Goal: Navigation & Orientation: Find specific page/section

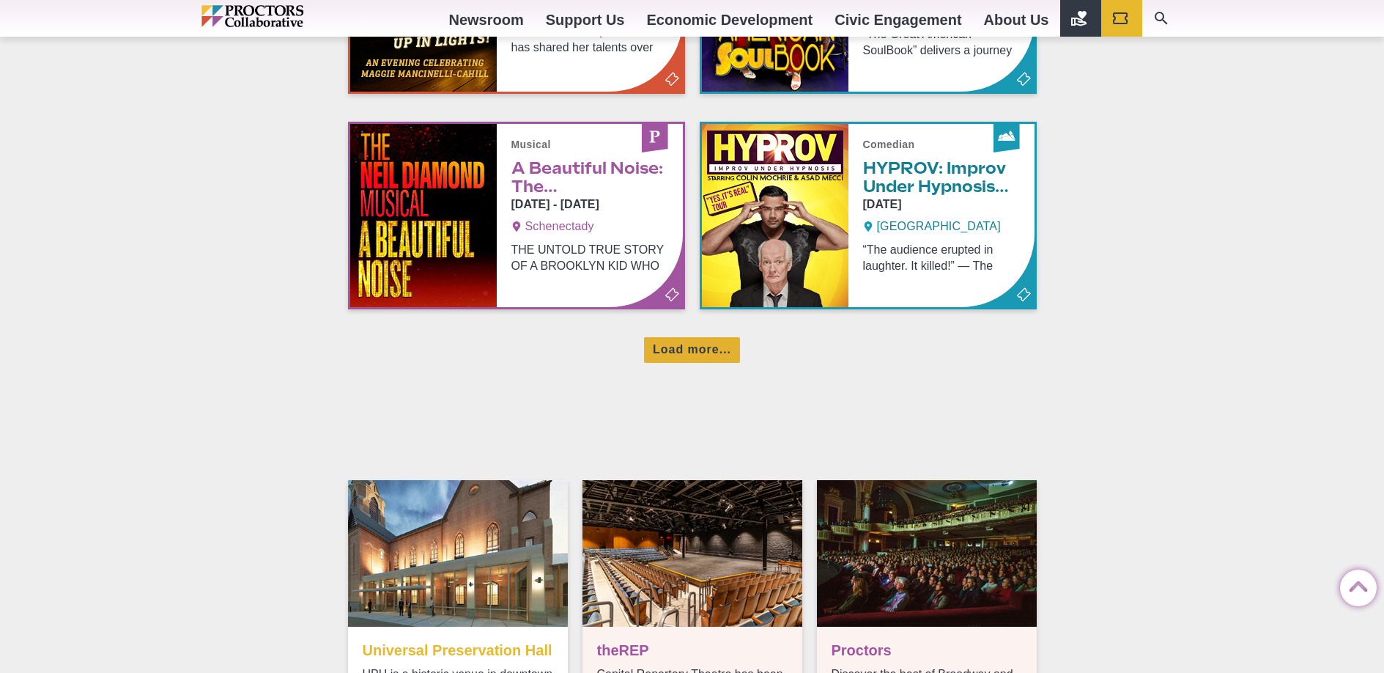
scroll to position [1211, 0]
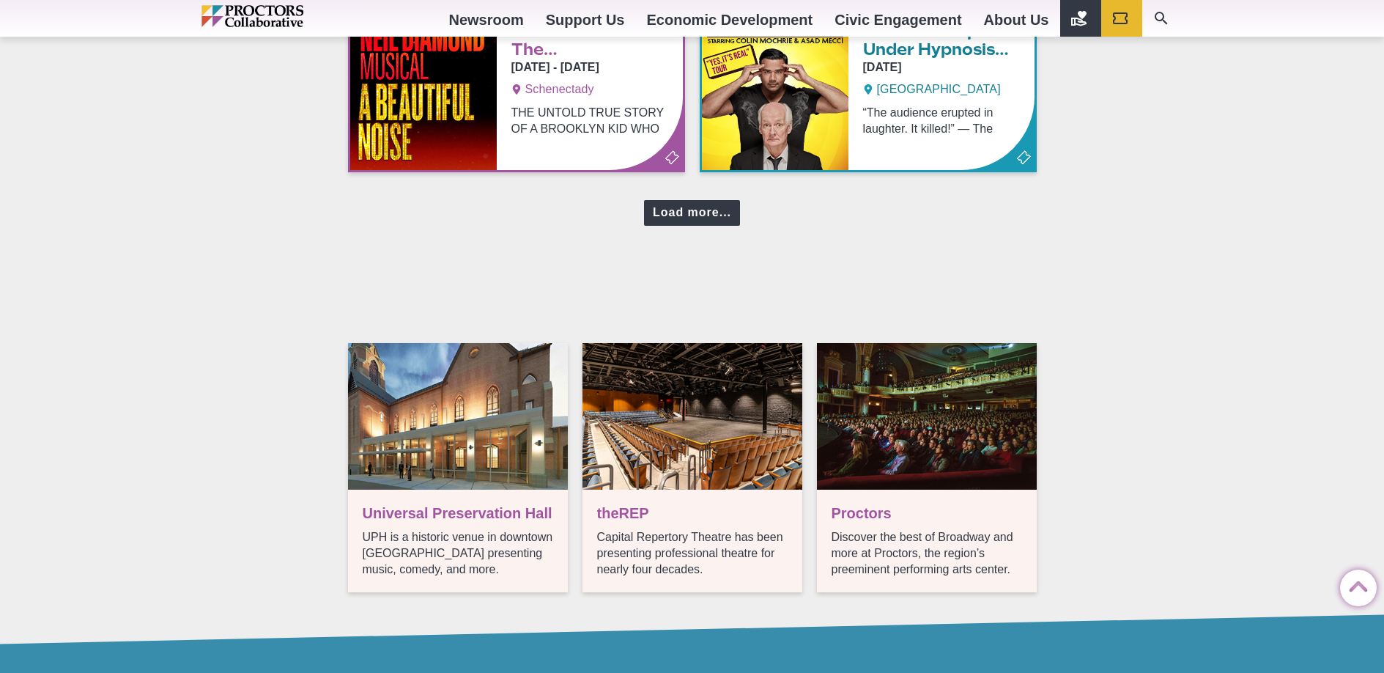
click at [674, 212] on div "Load more..." at bounding box center [692, 213] width 96 height 26
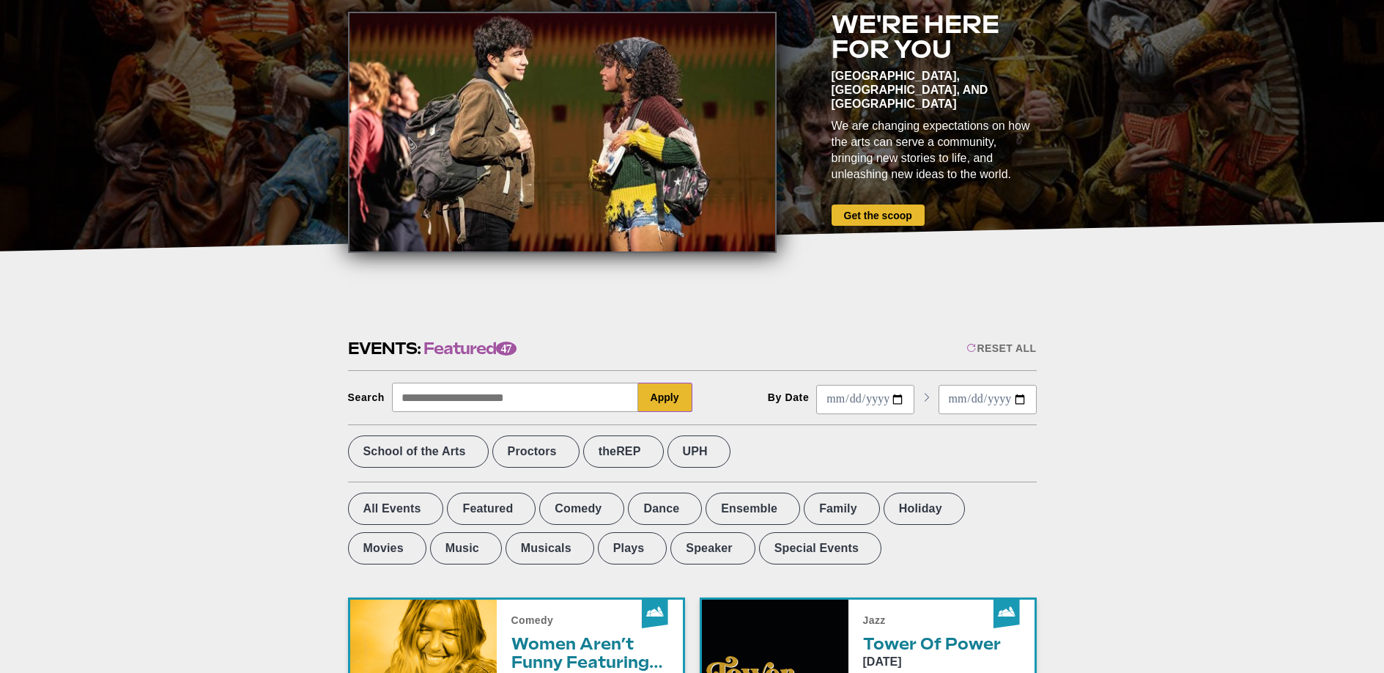
scroll to position [37, 0]
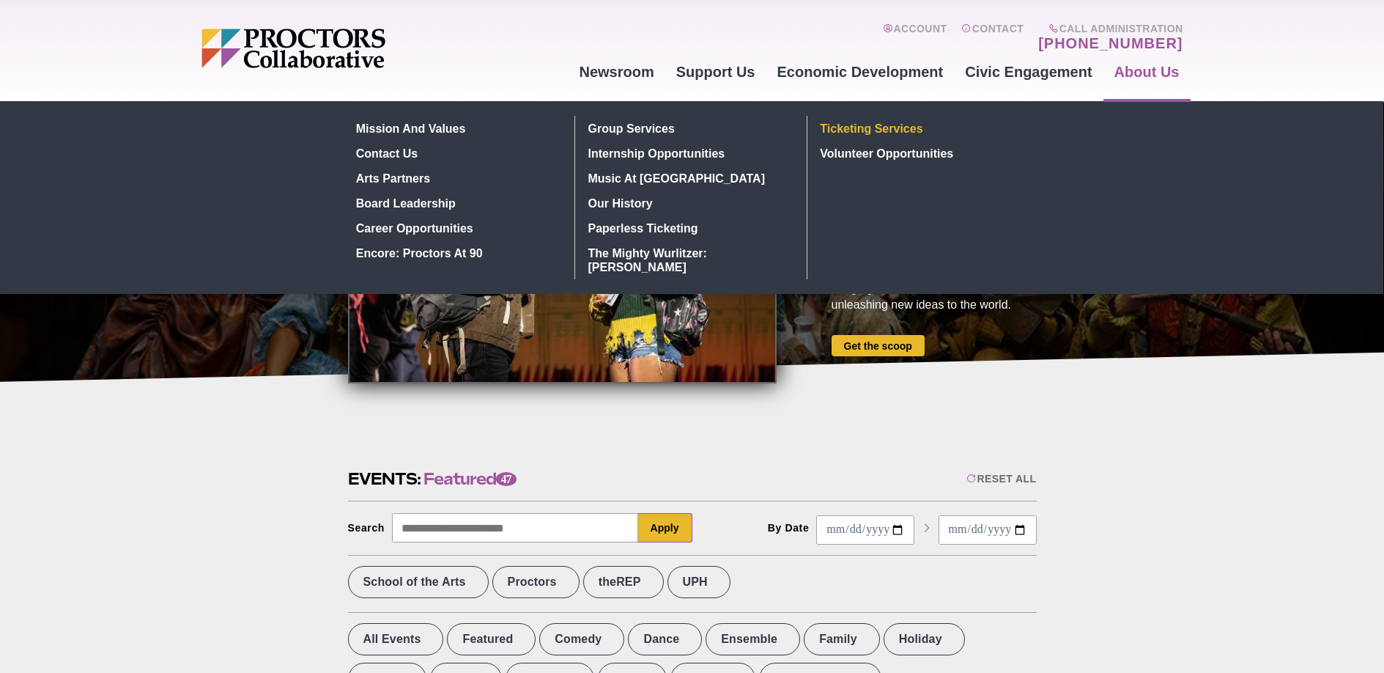
click at [871, 127] on link "Ticketing Services" at bounding box center [922, 128] width 214 height 25
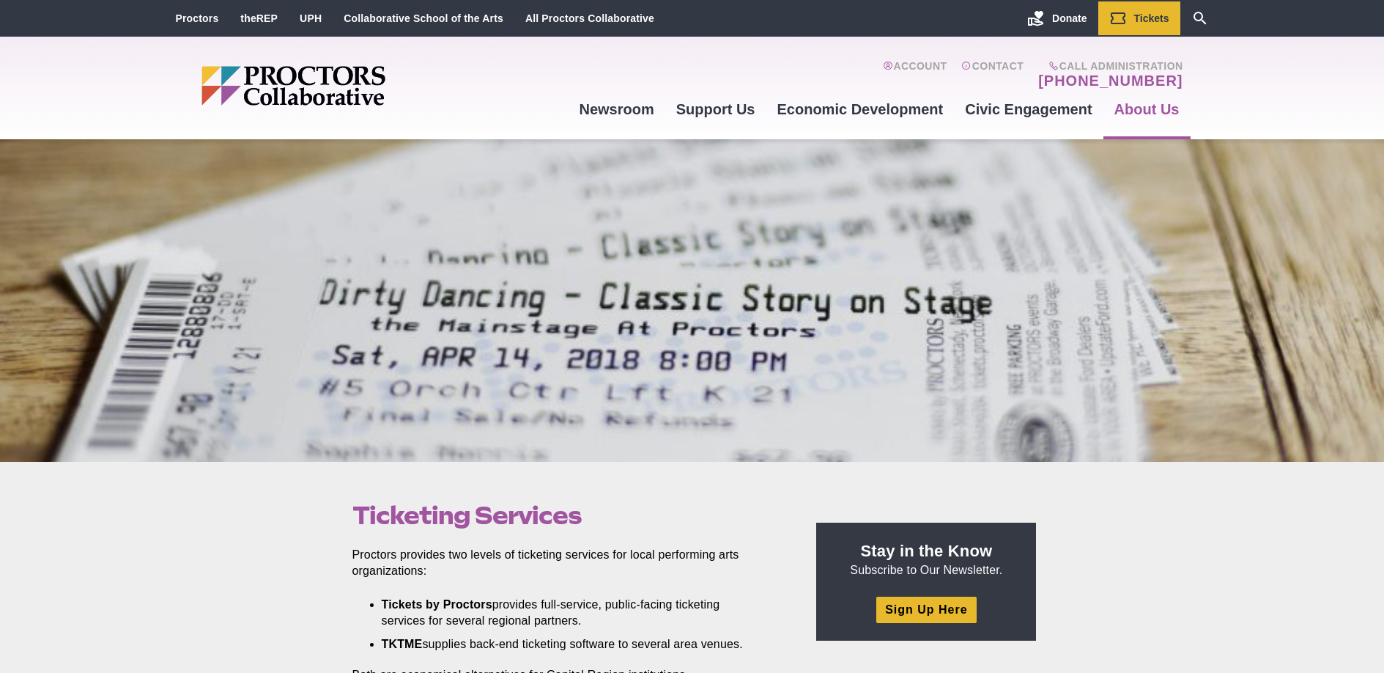
click at [290, 69] on img "Main site navigation and header" at bounding box center [349, 86] width 297 height 40
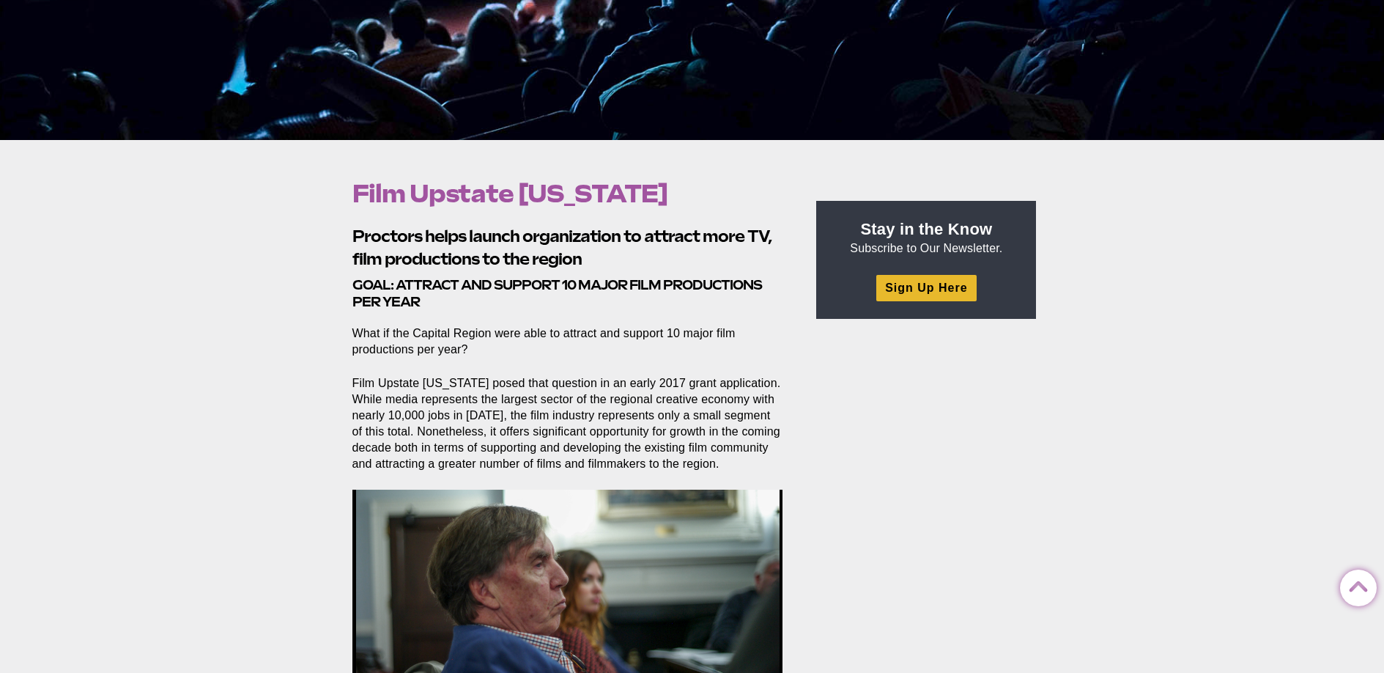
scroll to position [345, 0]
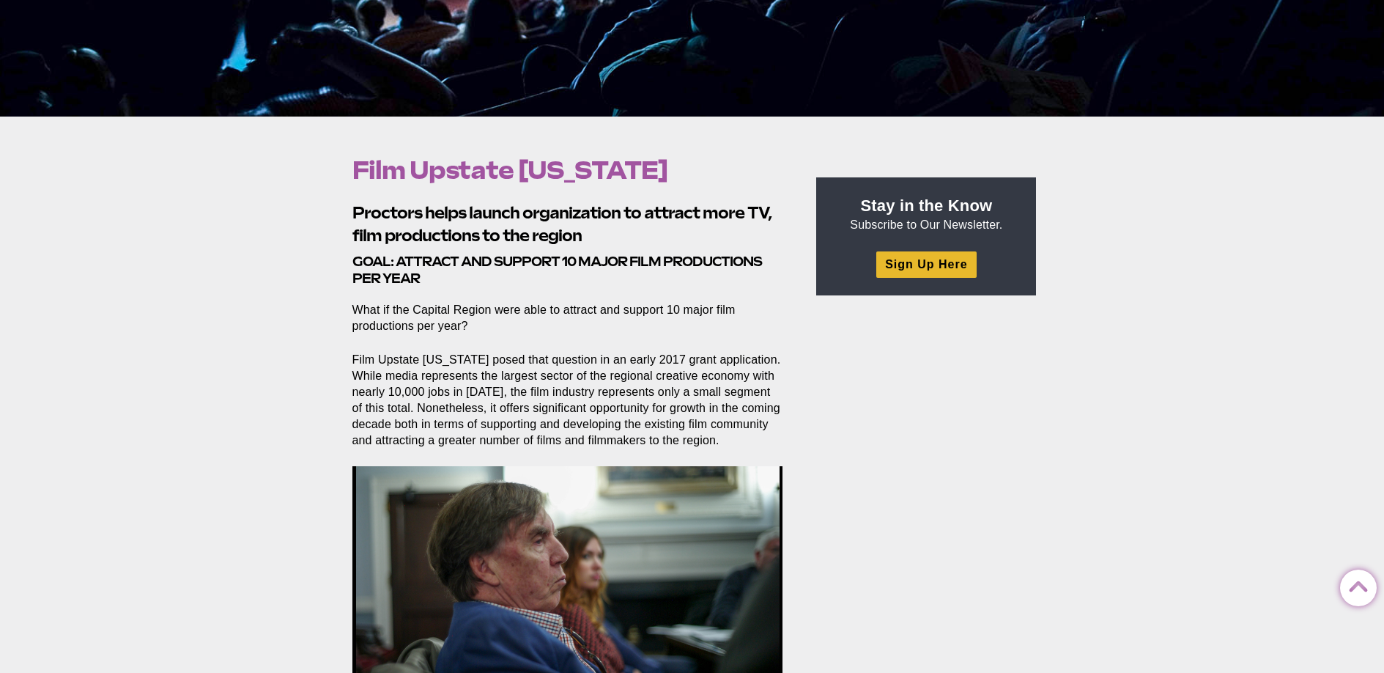
click at [497, 209] on h2 "Proctors helps launch organization to attract more TV, film productions to the …" at bounding box center [567, 223] width 431 height 45
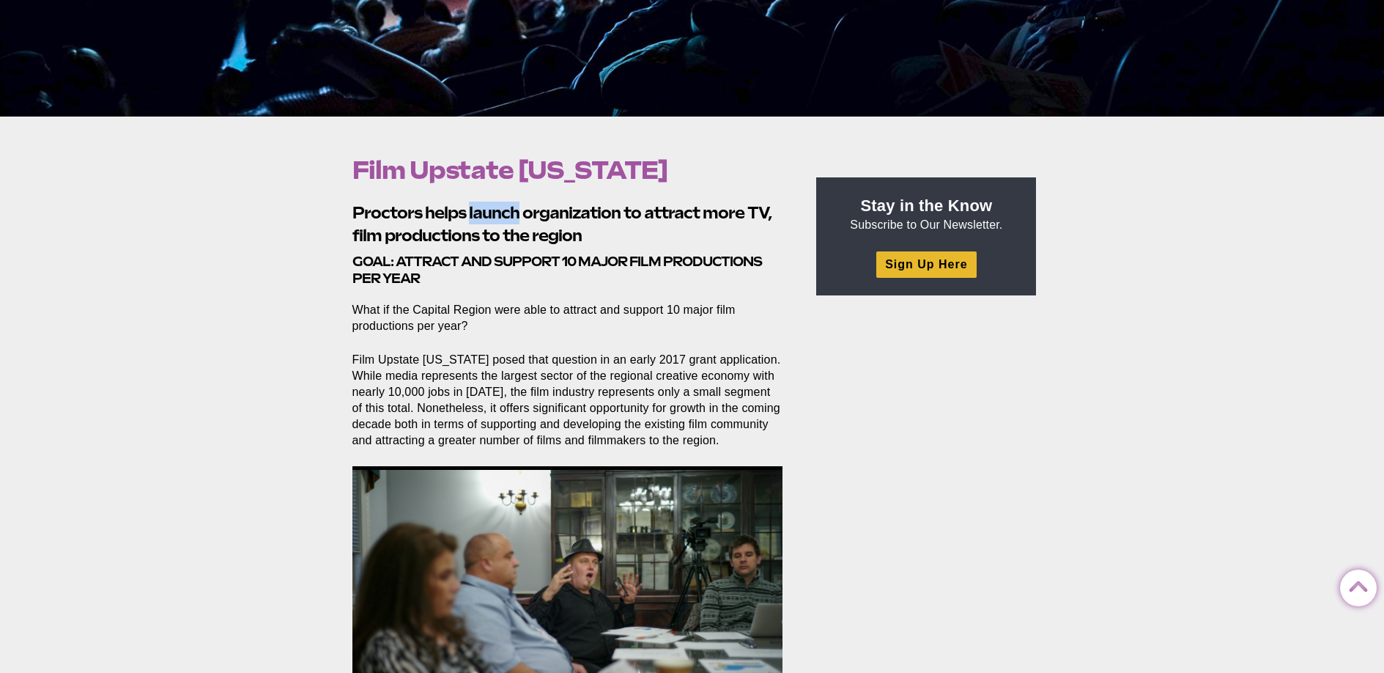
click at [497, 209] on h2 "Proctors helps launch organization to attract more TV, film productions to the …" at bounding box center [567, 223] width 431 height 45
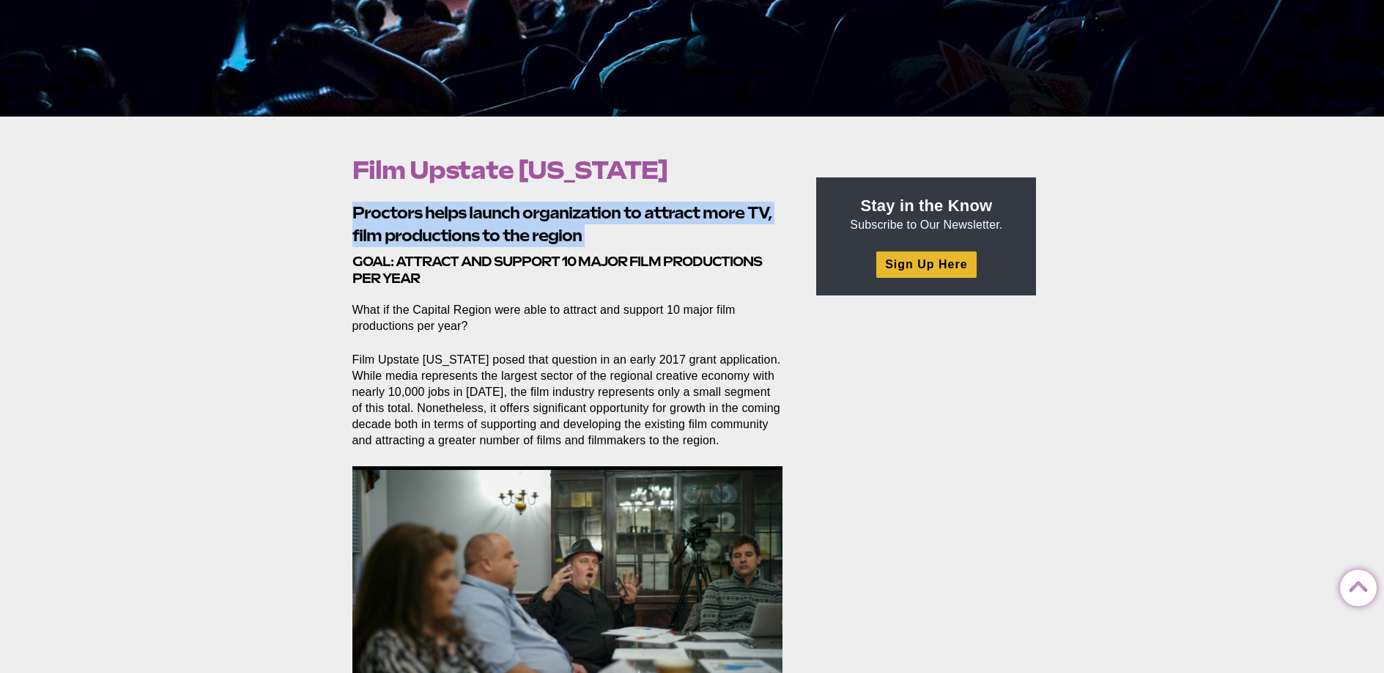
click at [497, 209] on h2 "Proctors helps launch organization to attract more TV, film productions to the …" at bounding box center [567, 223] width 431 height 45
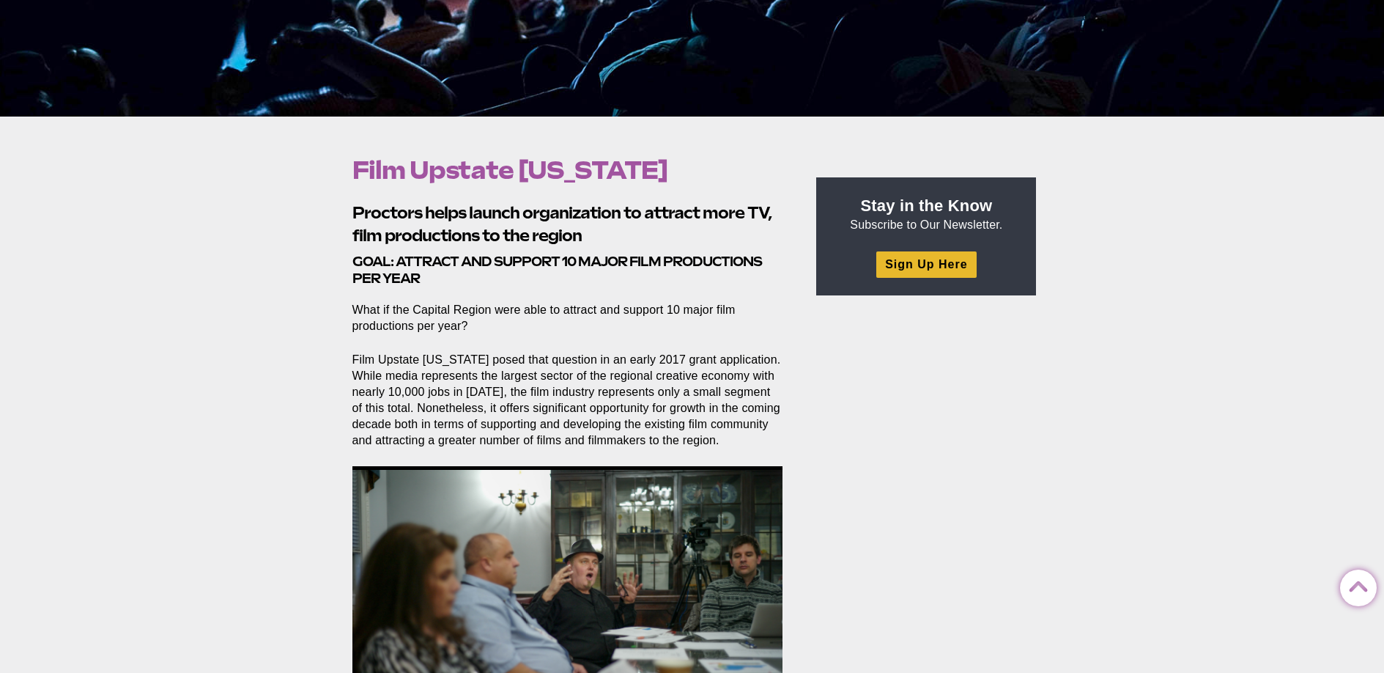
click at [505, 263] on h3 "Goal: Attract and support 10 major film productions per year" at bounding box center [567, 270] width 431 height 34
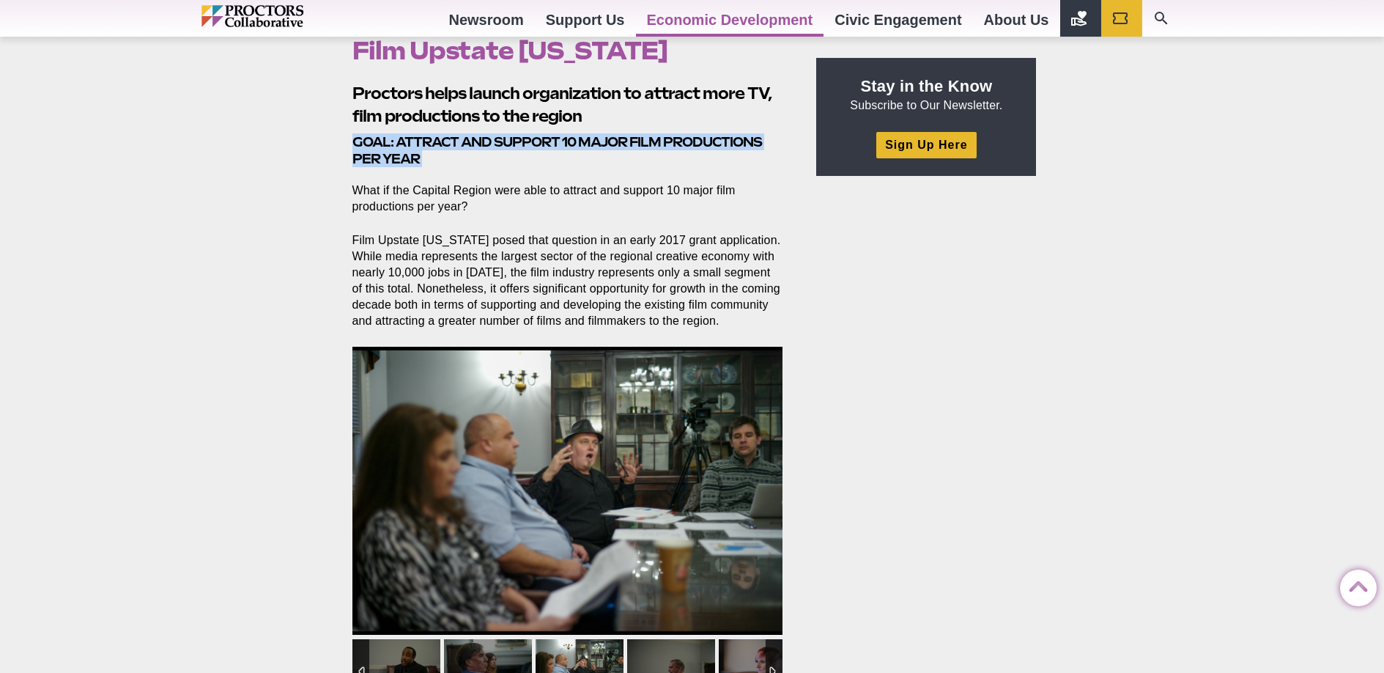
scroll to position [465, 0]
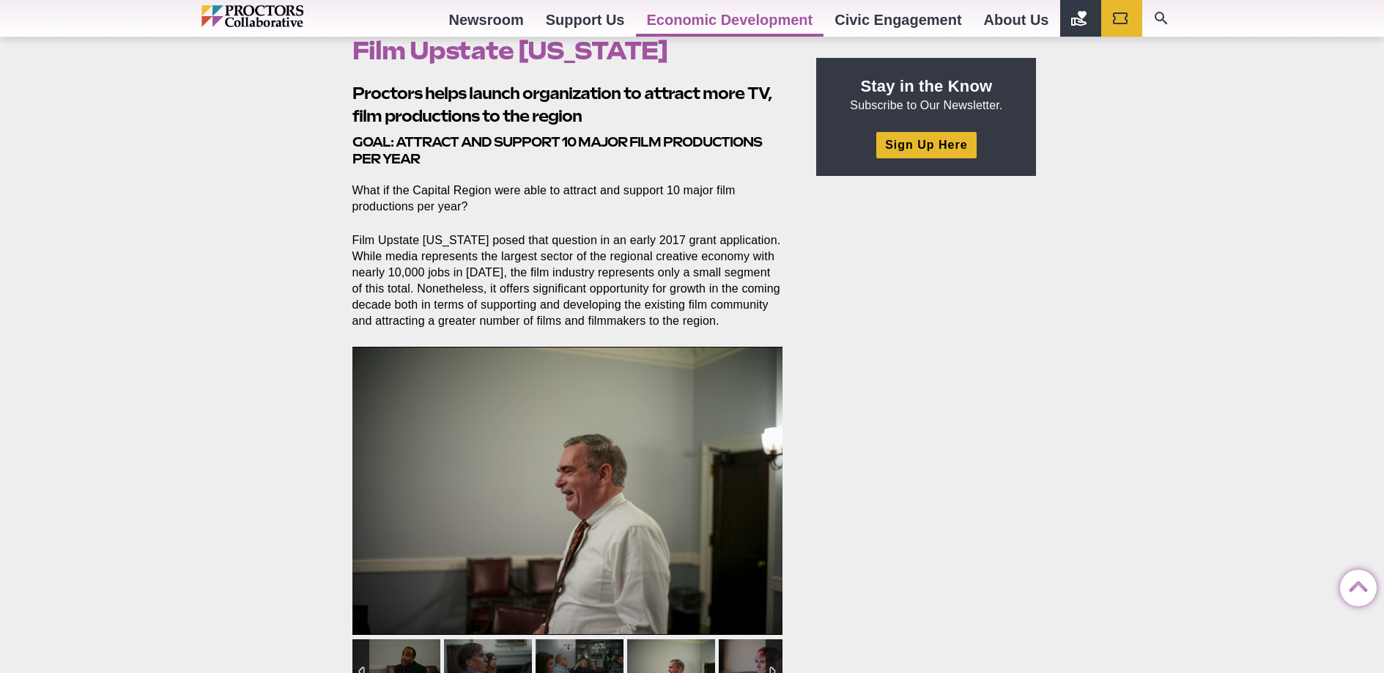
click at [495, 191] on p "What if the Capital Region were able to attract and support 10 major film produ…" at bounding box center [567, 198] width 431 height 32
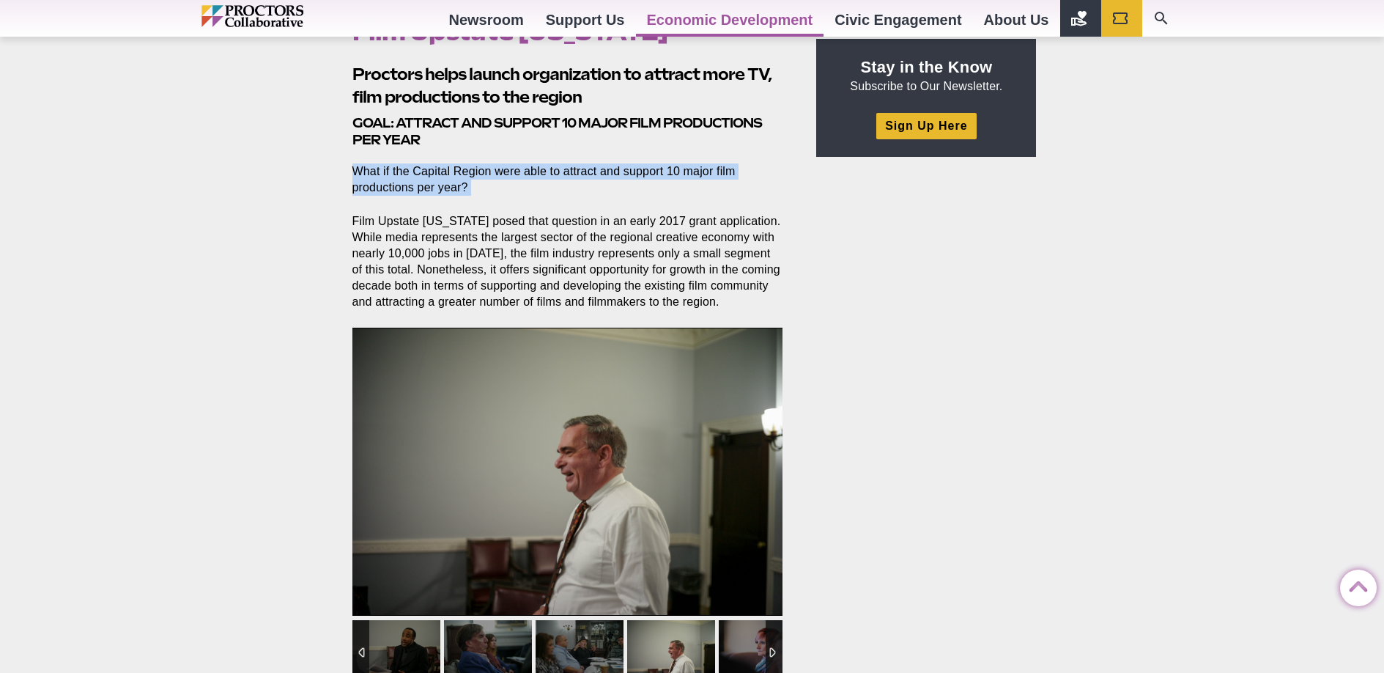
scroll to position [486, 0]
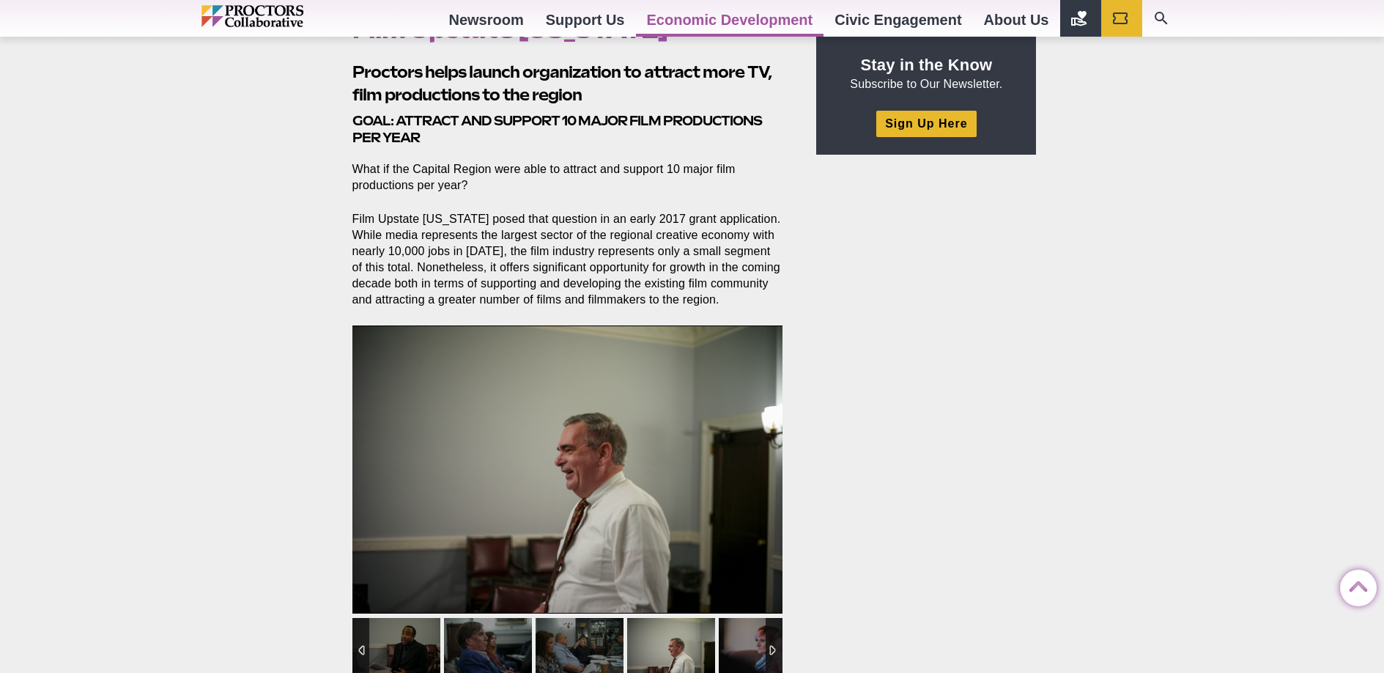
click at [593, 233] on p "Film Upstate New York posed that question in an early 2017 grant application. W…" at bounding box center [567, 259] width 431 height 97
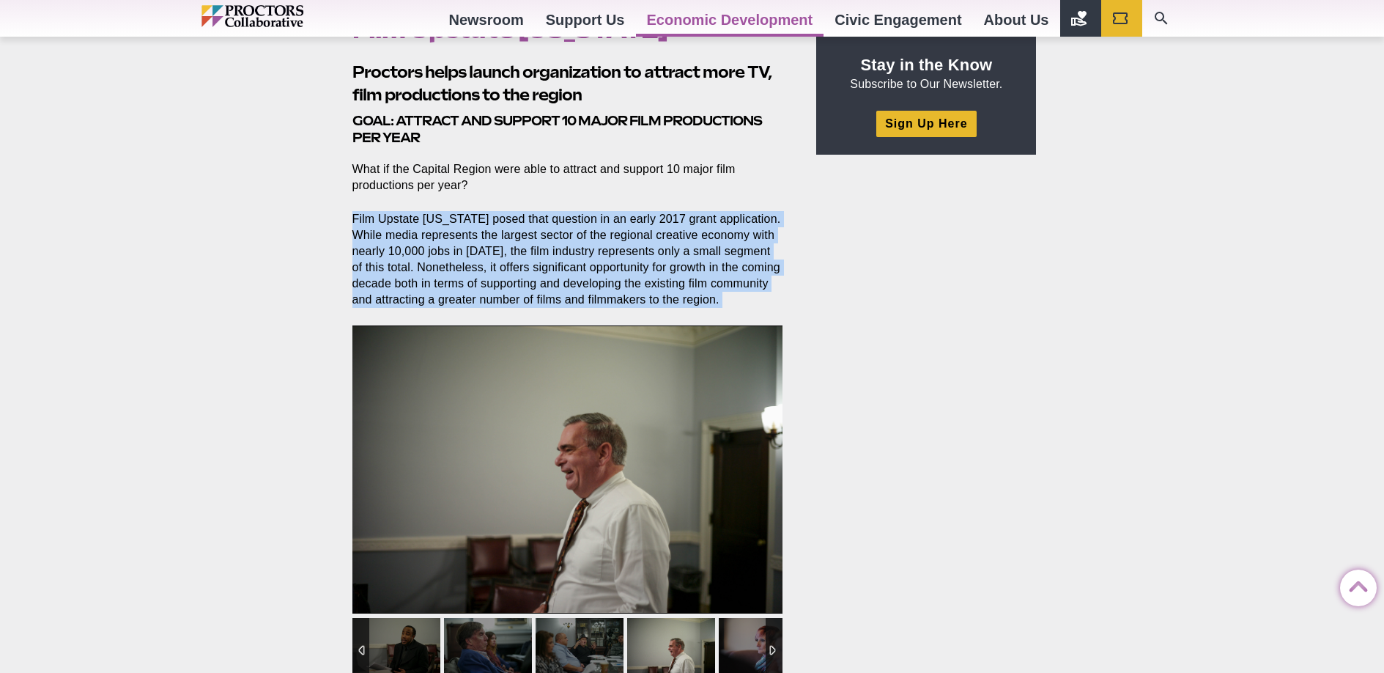
click at [593, 233] on p "Film Upstate New York posed that question in an early 2017 grant application. W…" at bounding box center [567, 259] width 431 height 97
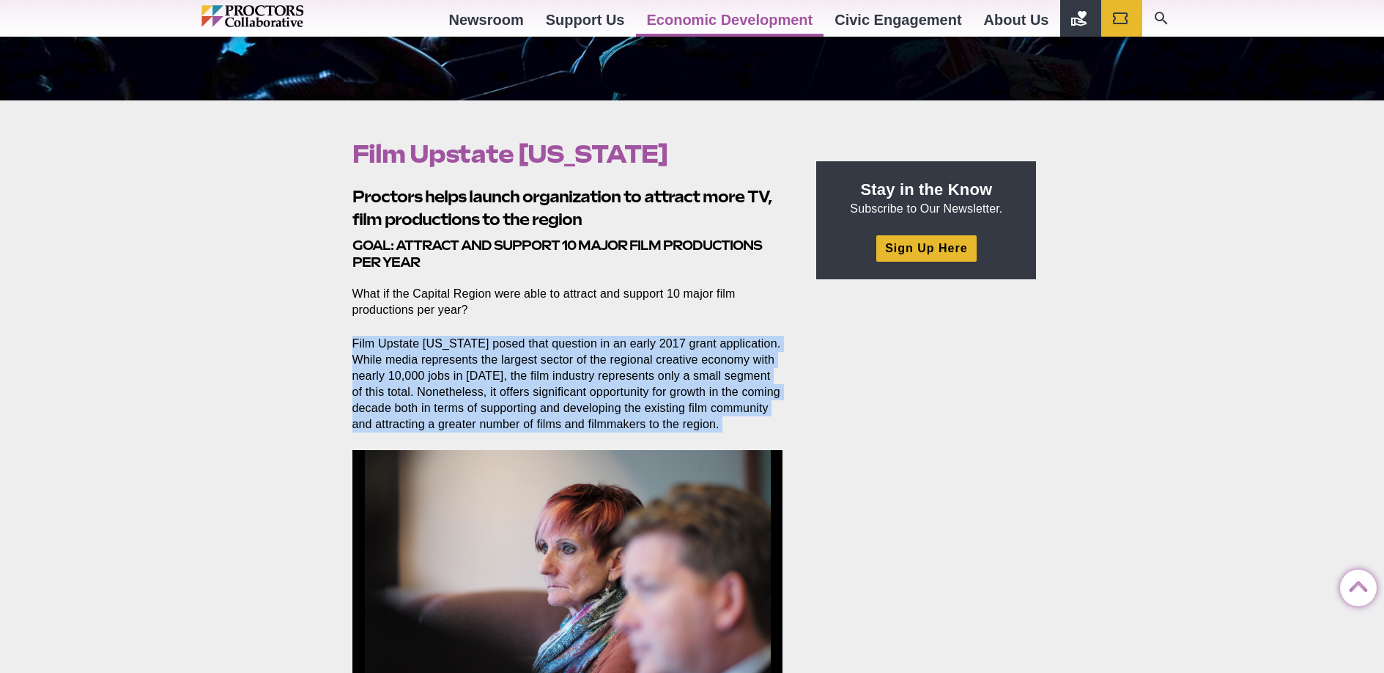
scroll to position [0, 0]
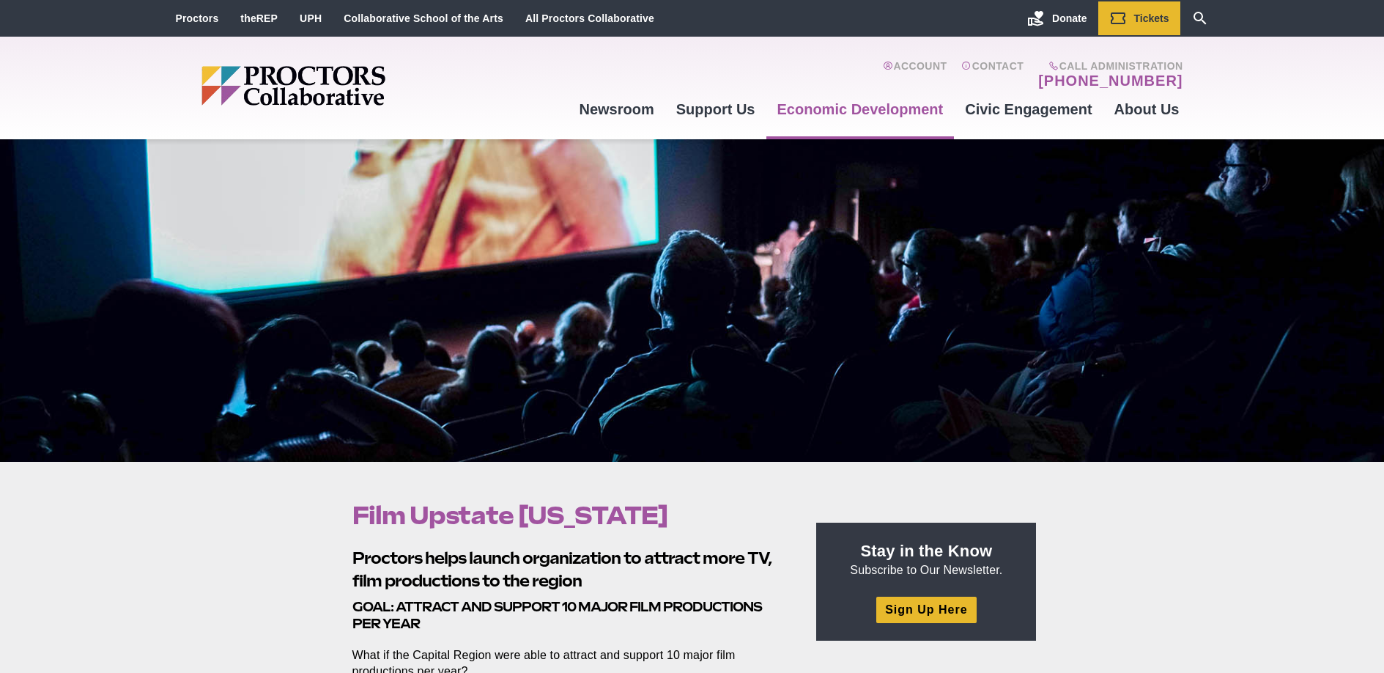
click at [296, 78] on img "Main site navigation and header" at bounding box center [349, 86] width 297 height 40
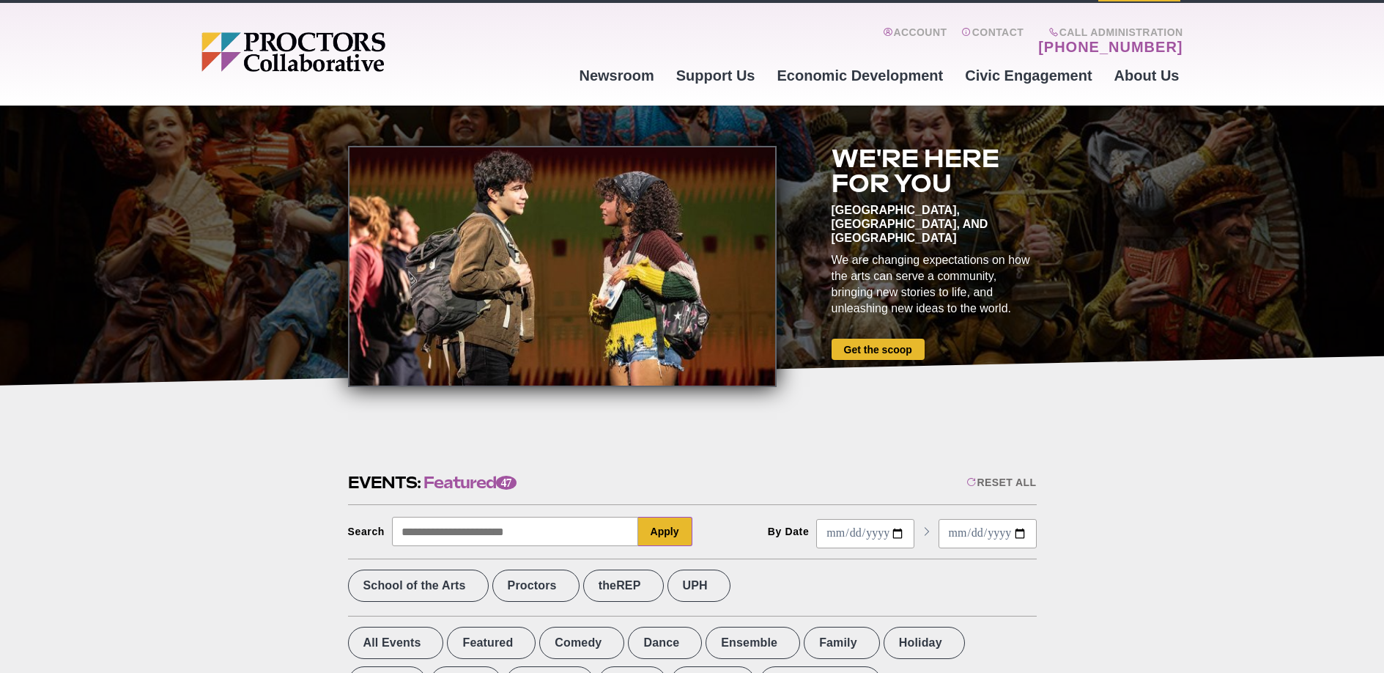
scroll to position [116, 0]
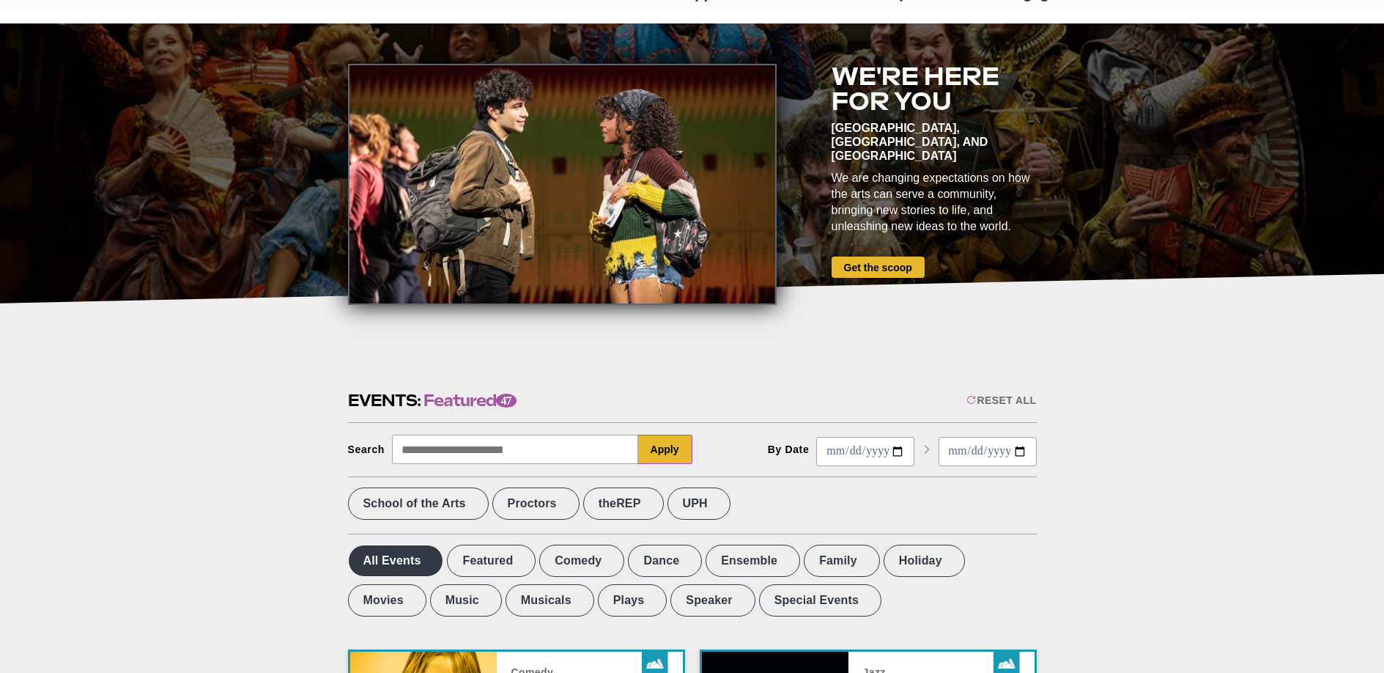
click at [412, 555] on label "All Events" at bounding box center [396, 560] width 96 height 32
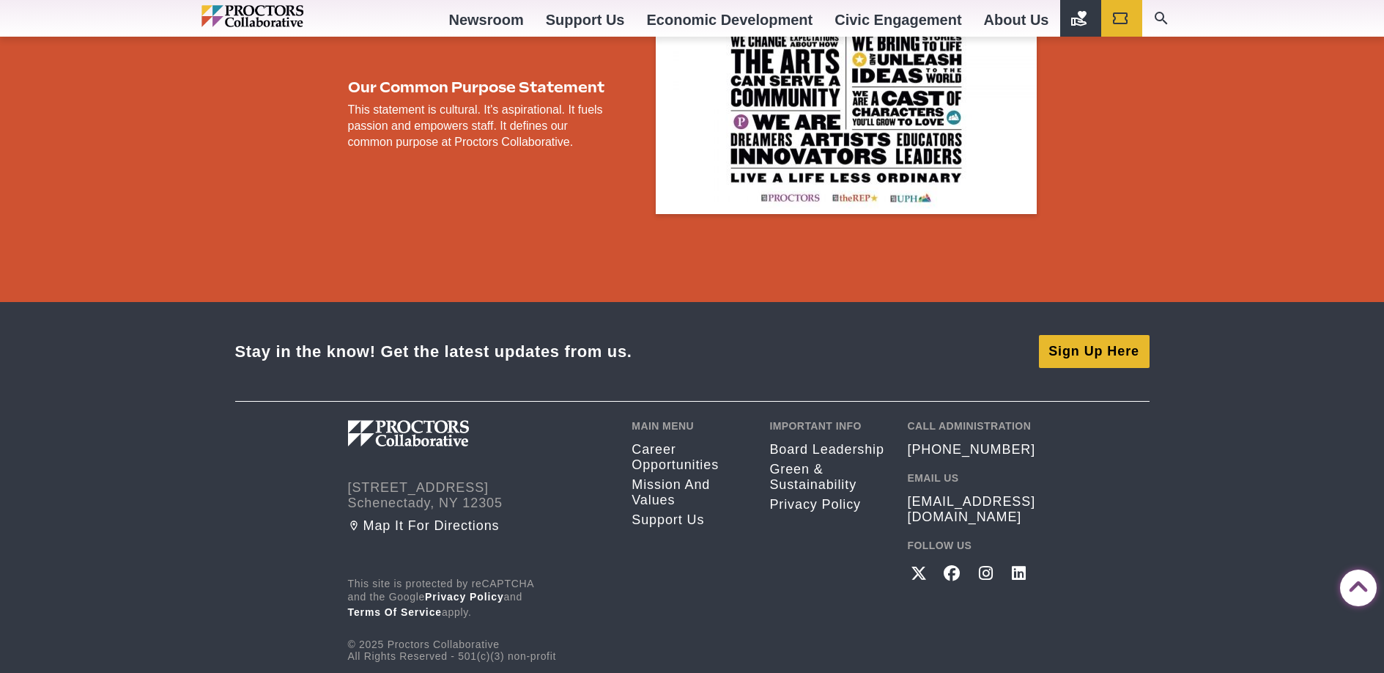
scroll to position [2674, 0]
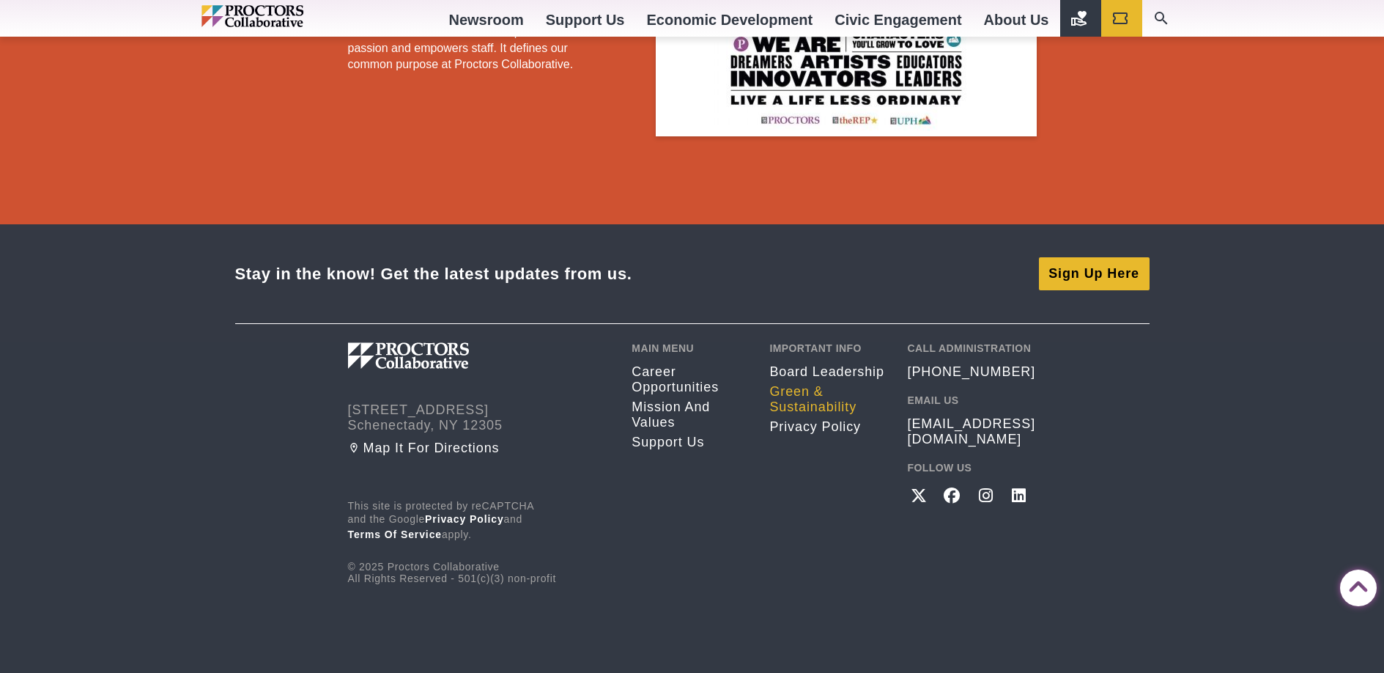
click at [794, 402] on link "Green & Sustainability" at bounding box center [827, 399] width 116 height 31
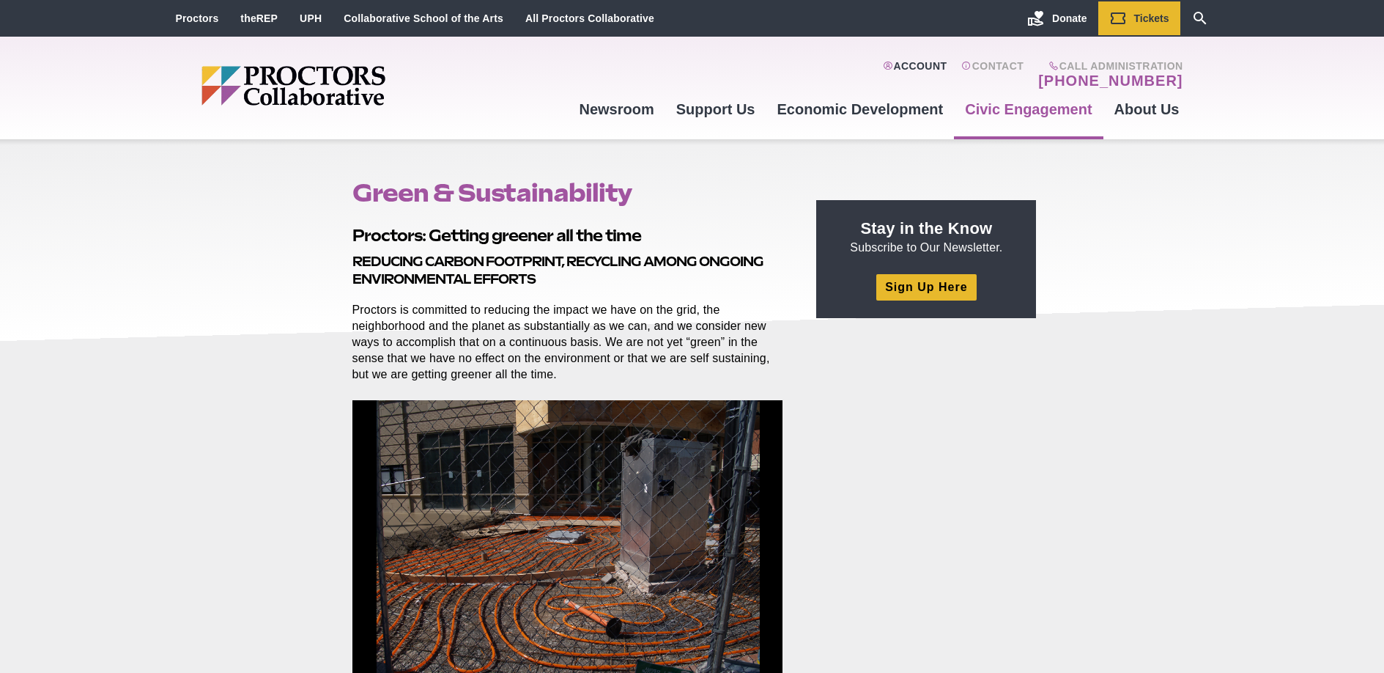
click at [919, 62] on link "Account" at bounding box center [915, 74] width 64 height 29
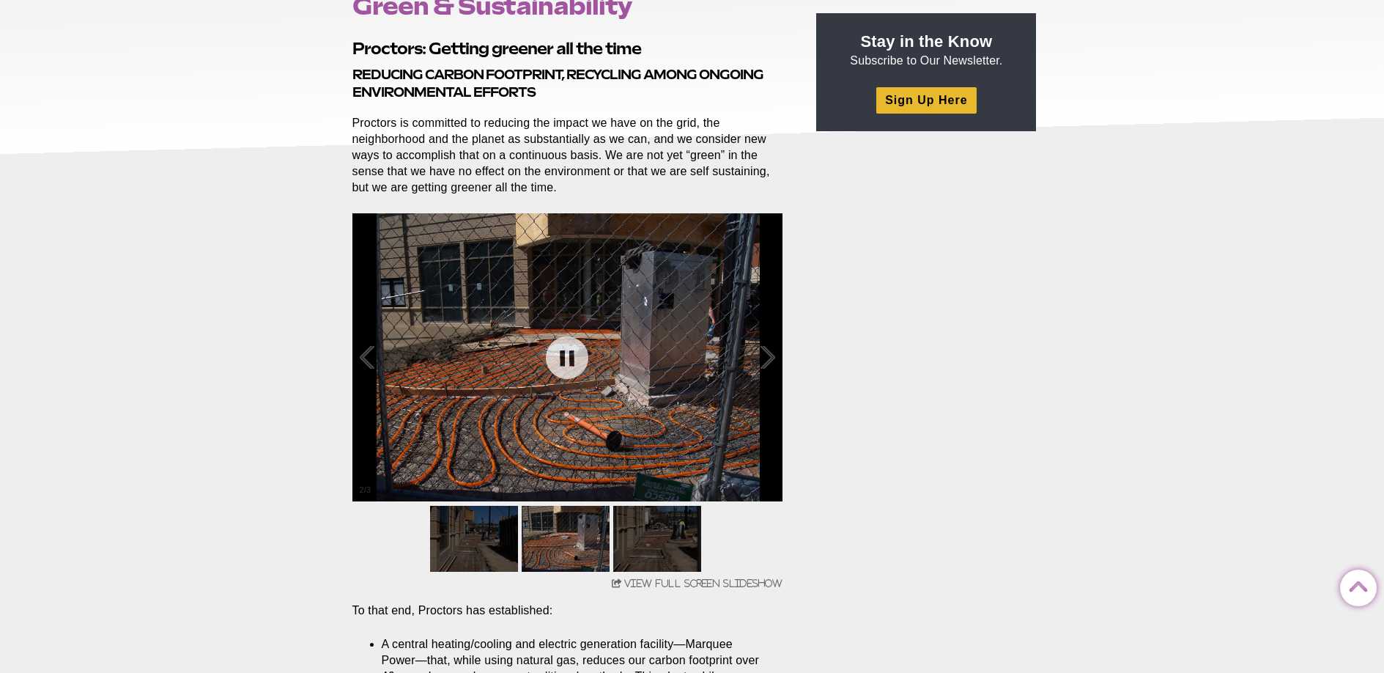
scroll to position [107, 0]
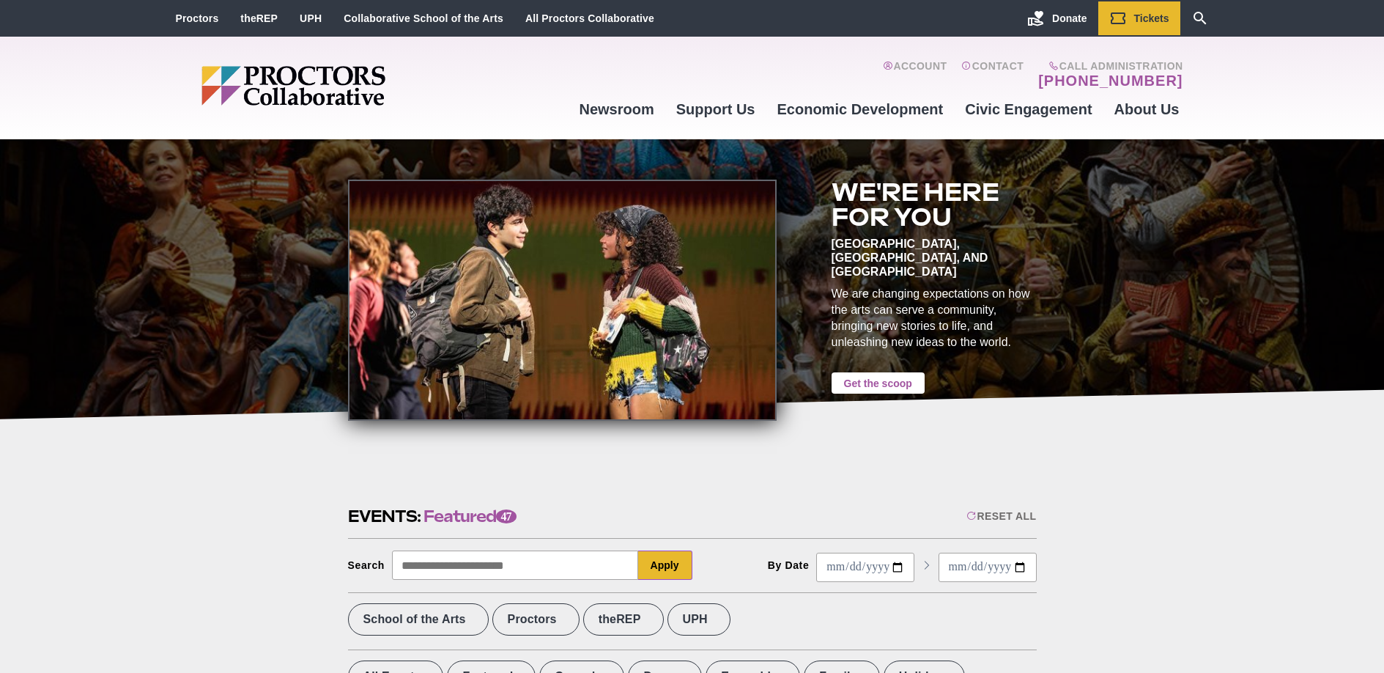
click at [859, 372] on link "Get the scoop" at bounding box center [878, 382] width 93 height 21
click at [559, 19] on link "All Proctors Collaborative" at bounding box center [589, 18] width 129 height 12
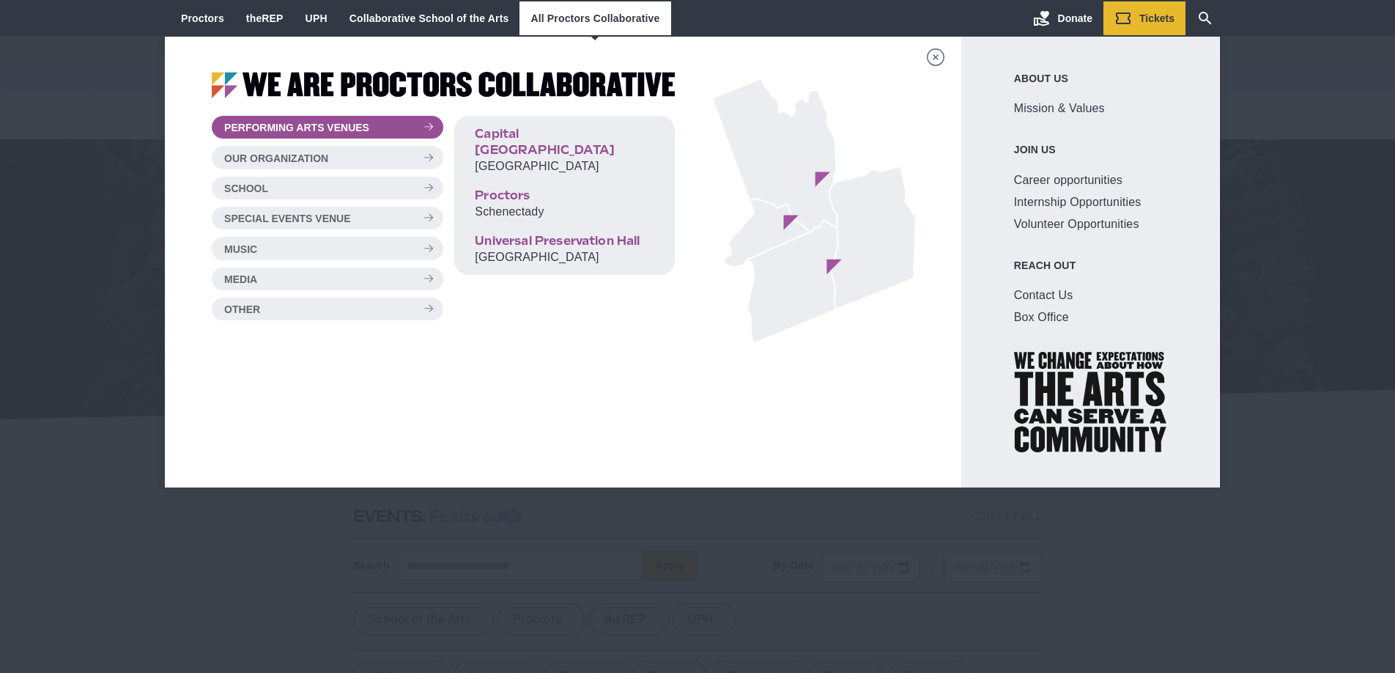
click at [129, 221] on div "Main site navigation and header" at bounding box center [697, 355] width 1395 height 636
click at [1148, 12] on span "Tickets" at bounding box center [1156, 18] width 35 height 12
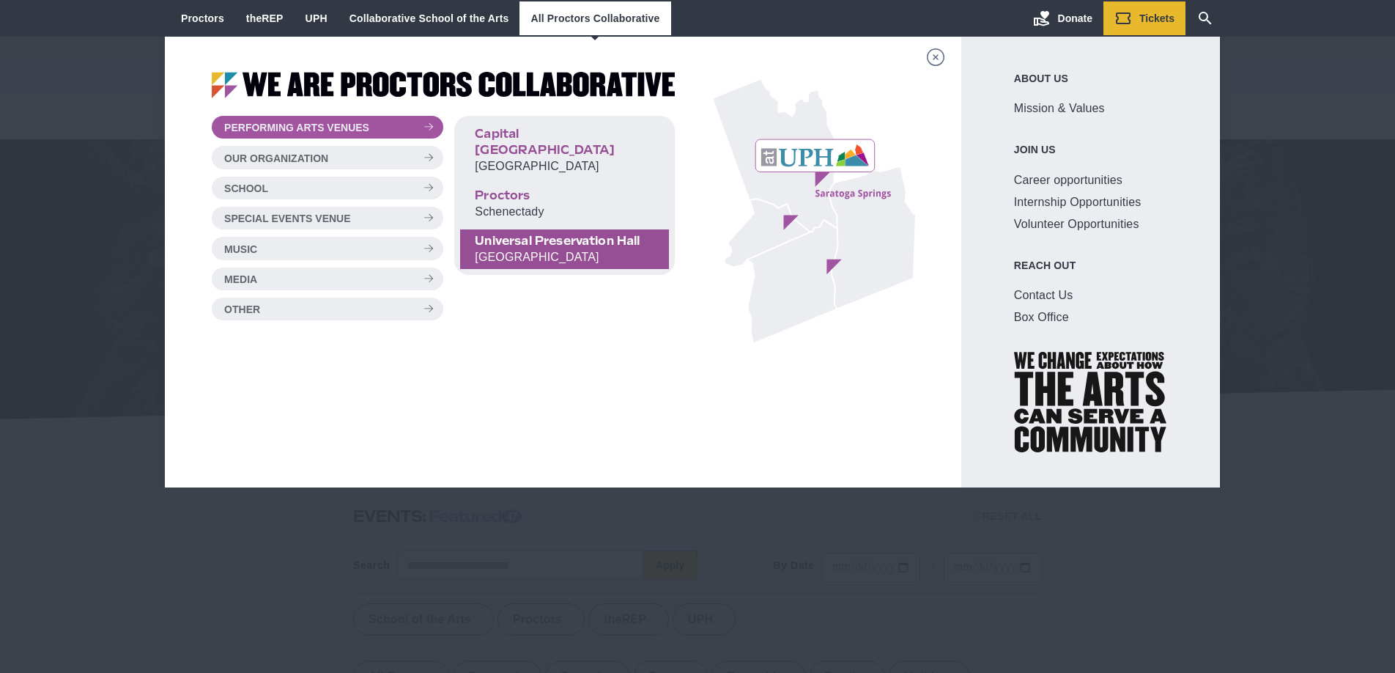
click at [566, 251] on span "[GEOGRAPHIC_DATA]" at bounding box center [537, 257] width 124 height 12
